Goal: Information Seeking & Learning: Learn about a topic

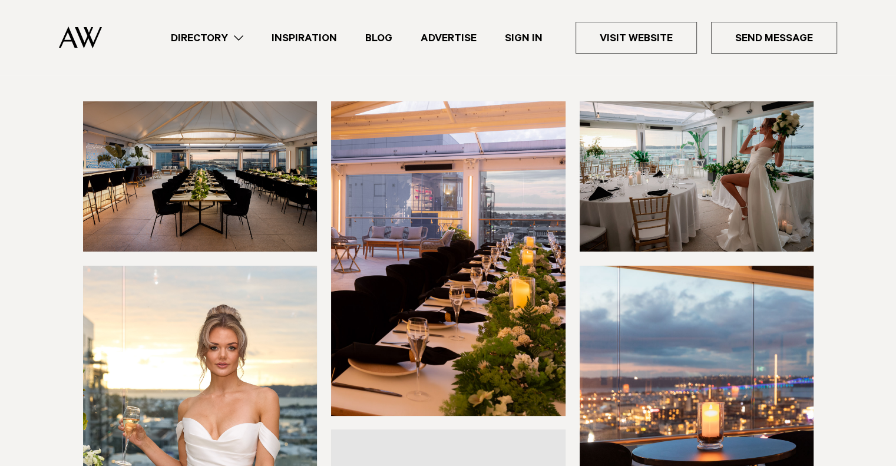
scroll to position [157, 0]
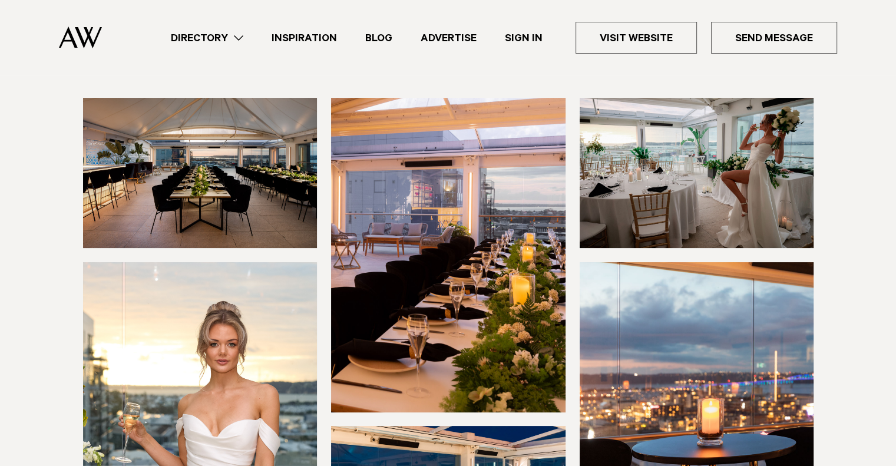
click at [657, 143] on img at bounding box center [697, 173] width 234 height 150
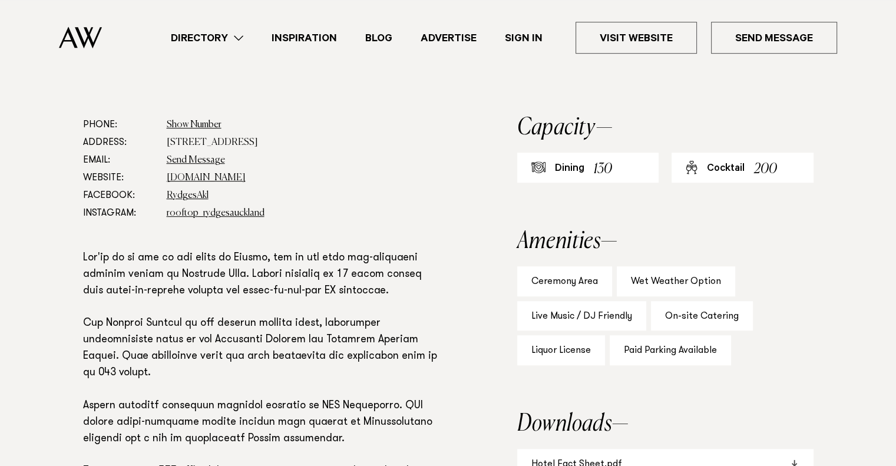
scroll to position [668, 0]
click at [581, 336] on aside "Capacity Dining 130 Cocktail 200 Amenities Ceremony Area Wet Weather Option Liv…" at bounding box center [665, 380] width 296 height 531
click at [184, 173] on link "[DOMAIN_NAME]" at bounding box center [206, 177] width 79 height 9
